Goal: Task Accomplishment & Management: Complete application form

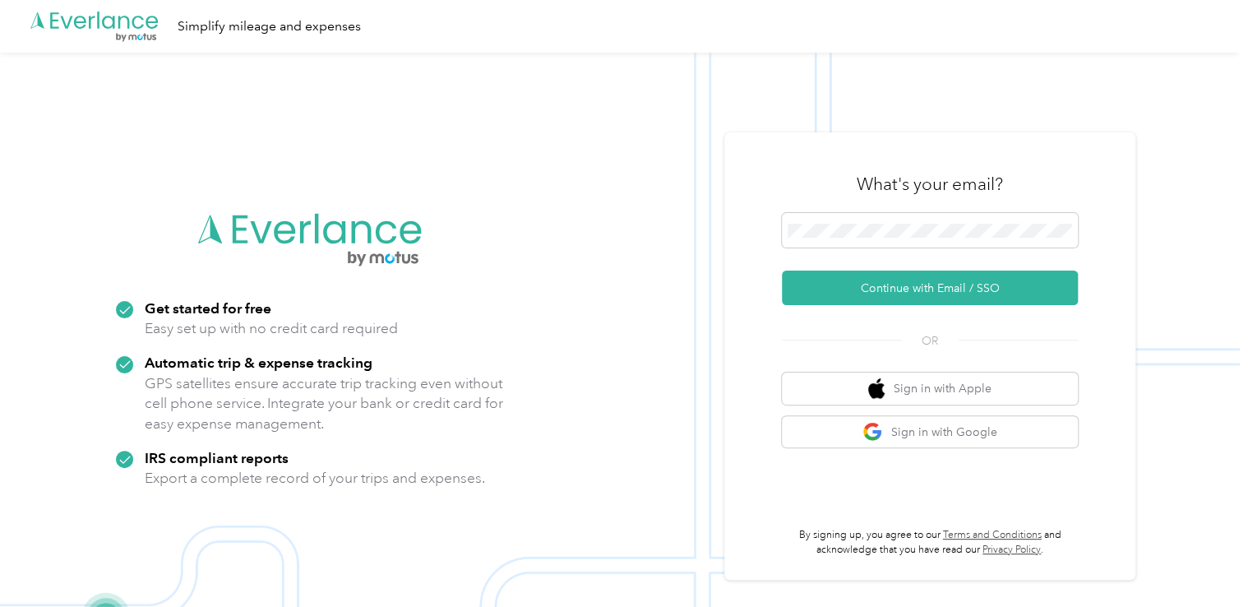
click at [868, 208] on div "What's your email?" at bounding box center [930, 184] width 296 height 58
click at [868, 221] on span at bounding box center [930, 230] width 296 height 35
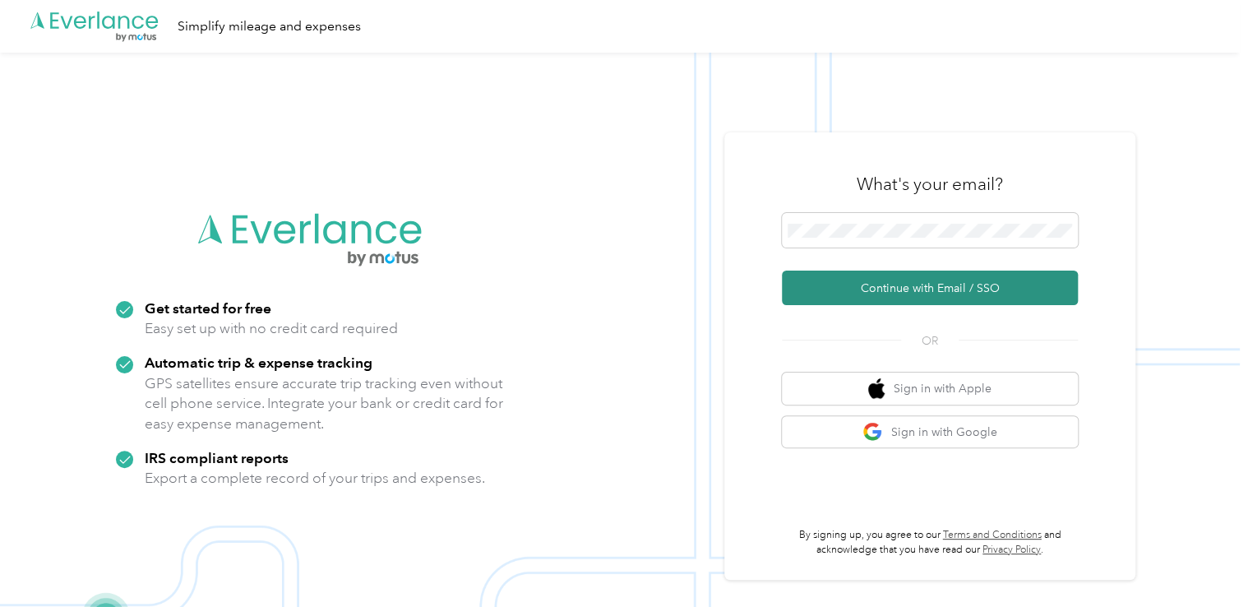
click at [875, 282] on button "Continue with Email / SSO" at bounding box center [930, 288] width 296 height 35
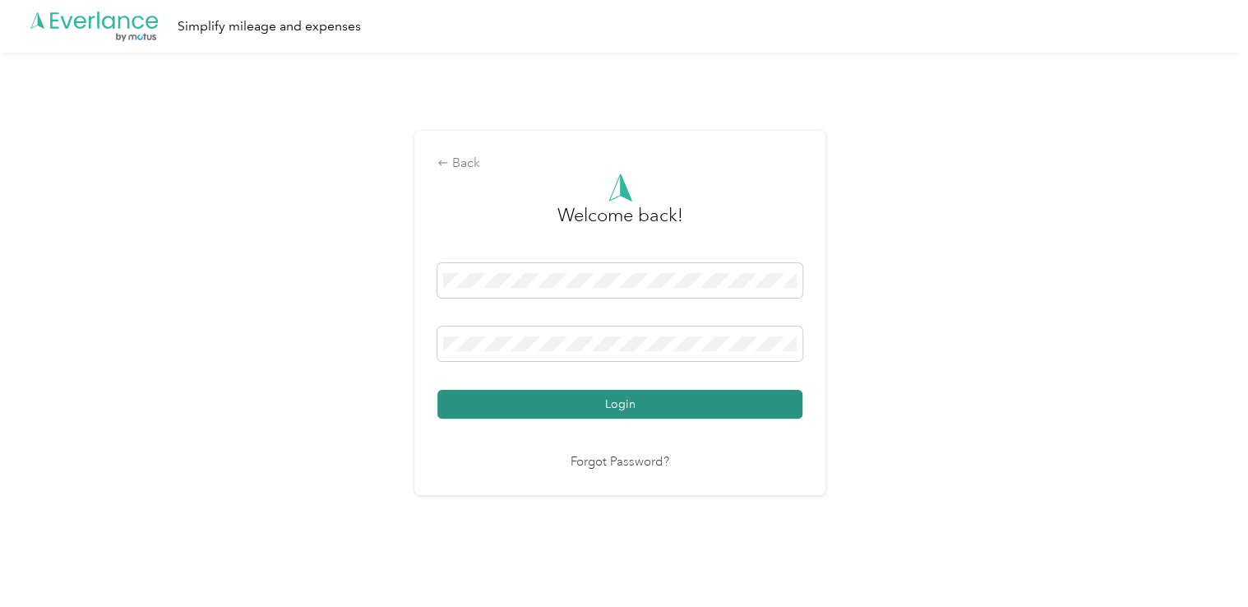
click at [585, 397] on button "Login" at bounding box center [620, 404] width 365 height 29
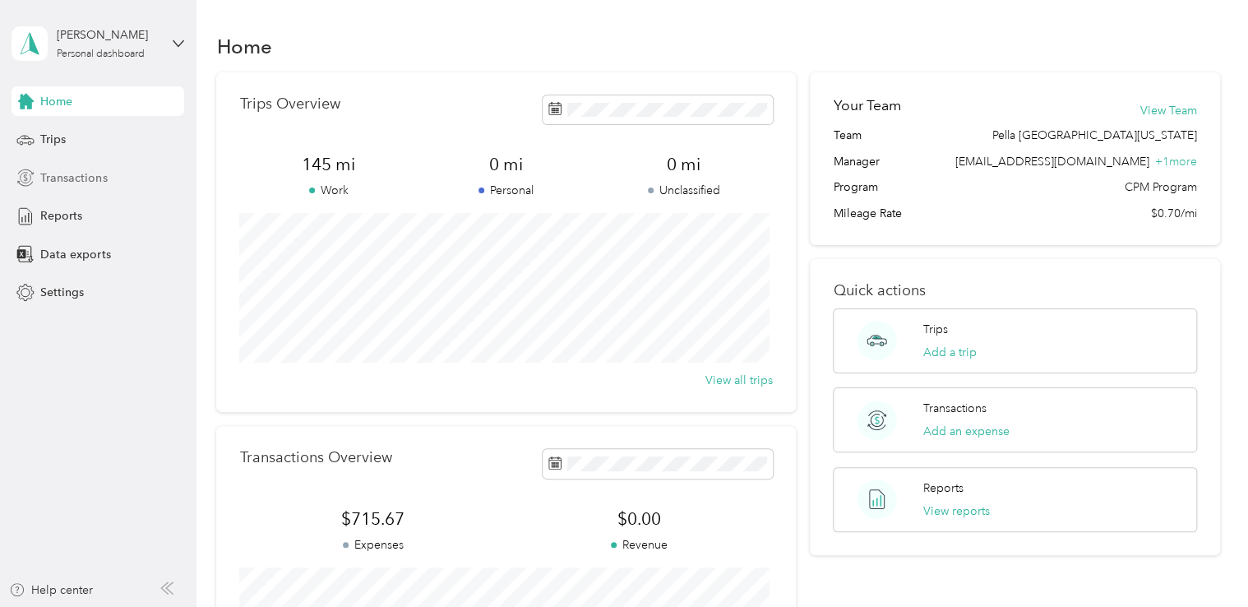
click at [81, 178] on span "Transactions" at bounding box center [73, 177] width 67 height 17
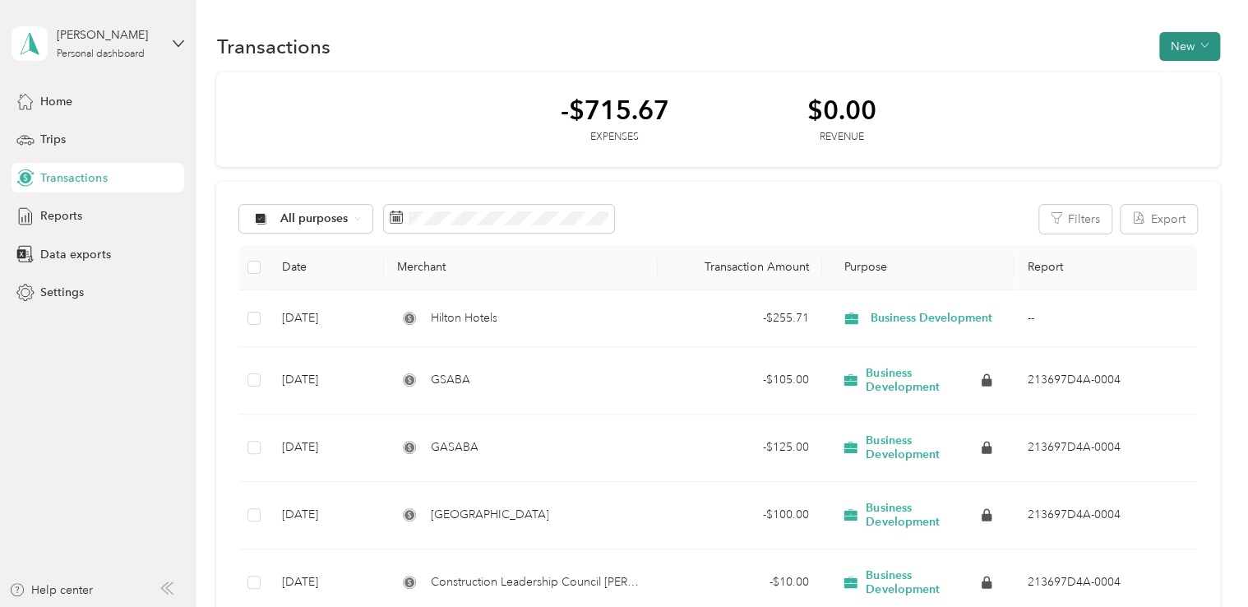
click at [1181, 56] on button "New" at bounding box center [1190, 46] width 61 height 29
click at [1161, 82] on span "Expense" at bounding box center [1181, 76] width 44 height 17
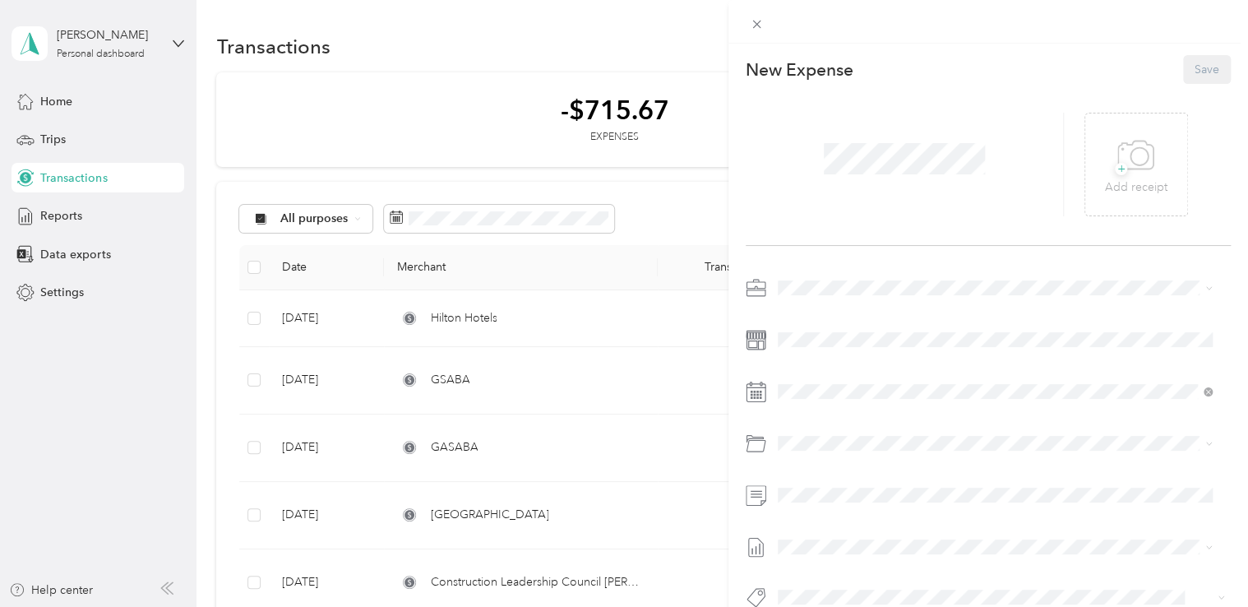
click at [850, 137] on span at bounding box center [904, 158] width 173 height 43
click at [1127, 128] on div "+ Add receipt" at bounding box center [1137, 165] width 104 height 104
click at [1123, 156] on icon at bounding box center [1136, 155] width 37 height 45
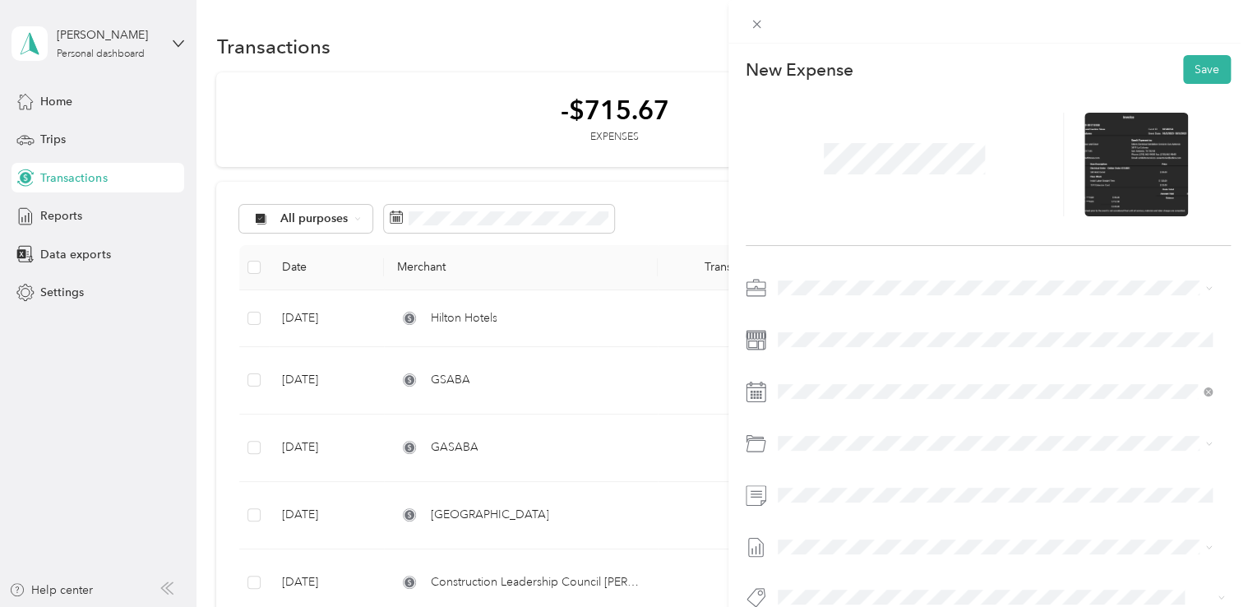
click at [855, 373] on span "Business Development" at bounding box center [842, 374] width 119 height 14
click at [1186, 67] on button "Save" at bounding box center [1207, 69] width 48 height 29
